Goal: Contribute content: Add original content to the website for others to see

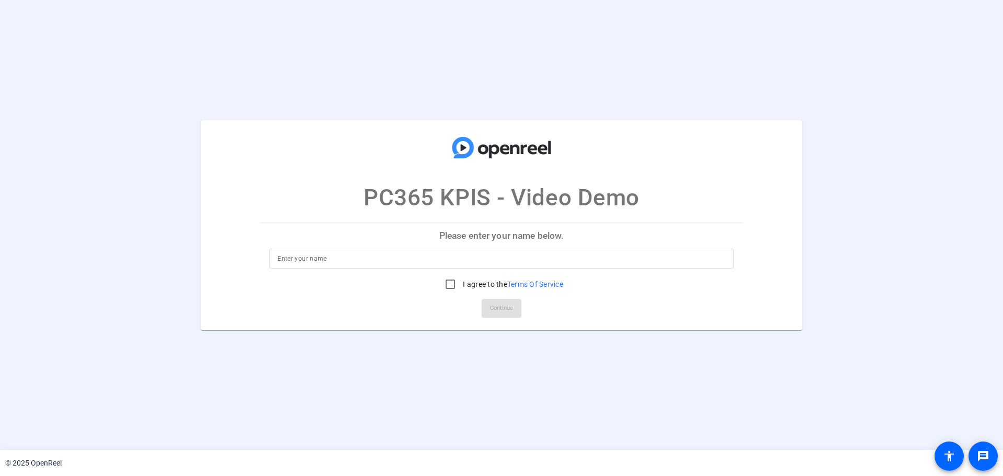
click at [412, 258] on input at bounding box center [501, 258] width 448 height 13
type input "[PERSON_NAME]"
click at [451, 283] on input "I agree to the Terms Of Service" at bounding box center [450, 284] width 21 height 21
checkbox input "true"
click at [506, 309] on span "Continue" at bounding box center [501, 308] width 23 height 16
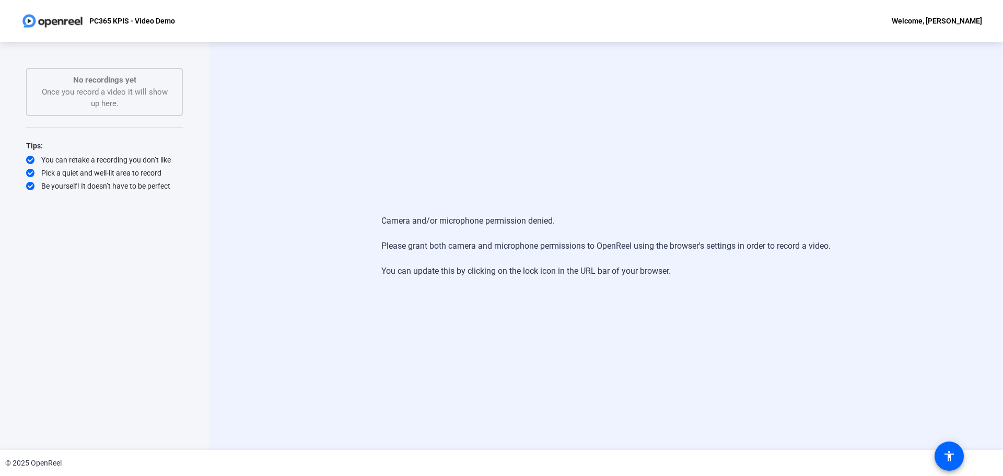
click at [723, 281] on div "Camera and/or microphone permission denied. Please grant both camera and microp…" at bounding box center [605, 246] width 449 height 84
click at [948, 20] on div "Welcome, [PERSON_NAME]" at bounding box center [936, 21] width 90 height 13
drag, startPoint x: 627, startPoint y: 347, endPoint x: 547, endPoint y: 353, distance: 80.1
click at [547, 353] on div at bounding box center [501, 238] width 1003 height 476
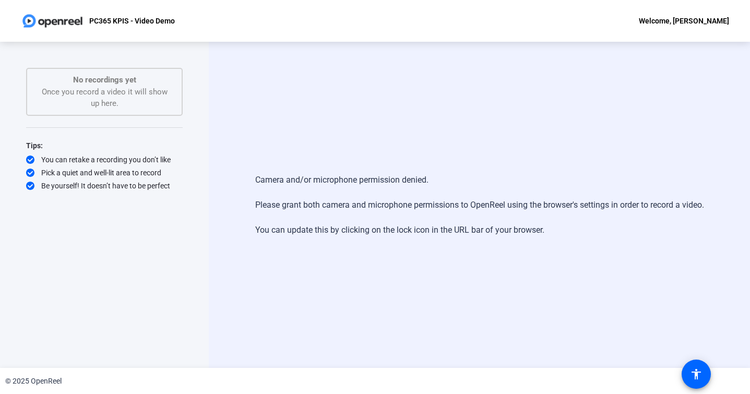
click at [344, 187] on div "Camera and/or microphone permission denied. Please grant both camera and microp…" at bounding box center [479, 205] width 449 height 84
click at [405, 200] on div "Camera and/or microphone permission denied. Please grant both camera and microp…" at bounding box center [479, 205] width 449 height 84
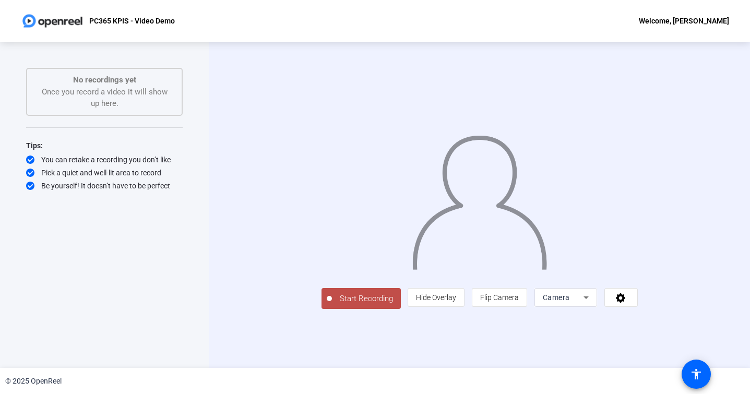
click at [593, 304] on icon at bounding box center [586, 297] width 13 height 13
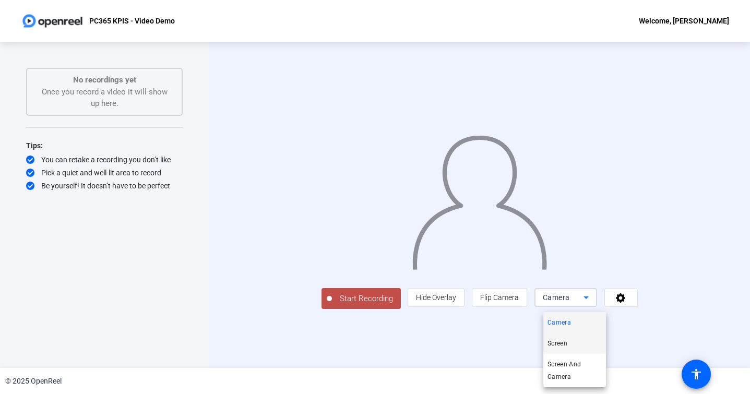
click at [565, 347] on span "Screen" at bounding box center [558, 343] width 20 height 13
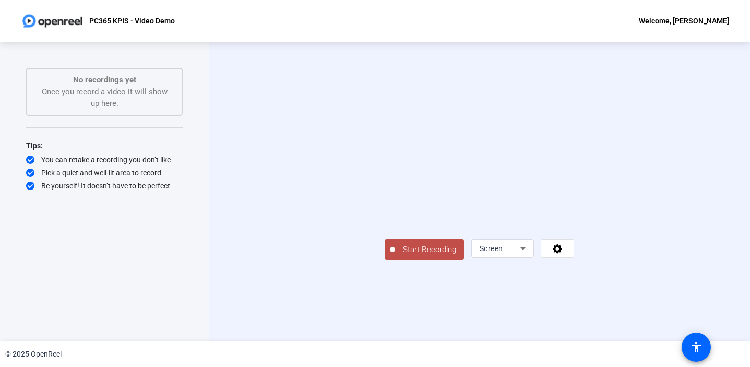
click at [395, 256] on span "Start Recording" at bounding box center [429, 250] width 69 height 12
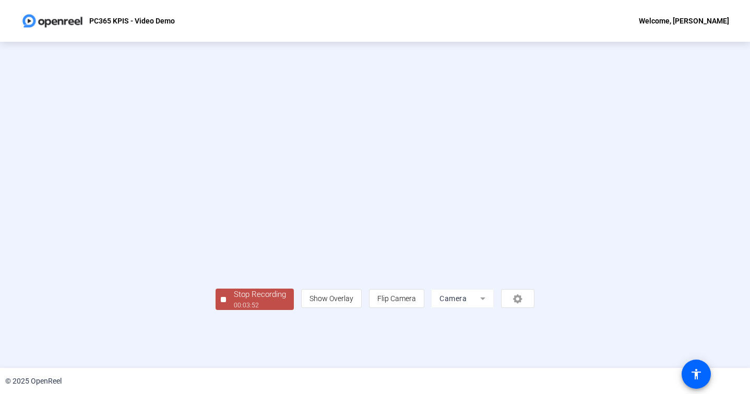
scroll to position [25, 0]
click at [234, 310] on div "00:03:53" at bounding box center [260, 305] width 52 height 9
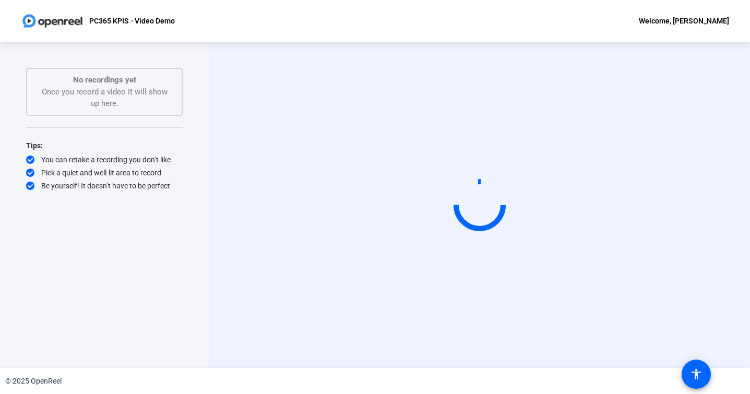
scroll to position [0, 0]
